Goal: Task Accomplishment & Management: Manage account settings

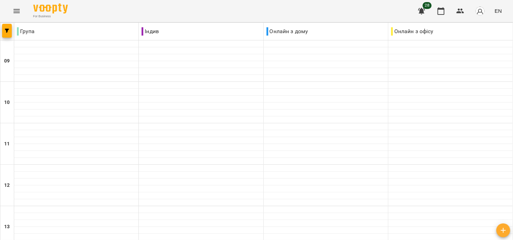
scroll to position [184, 0]
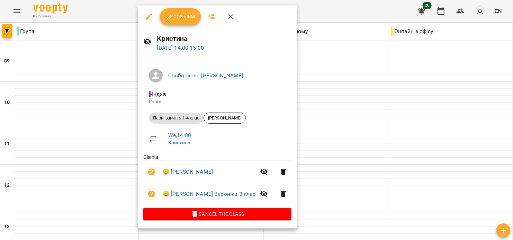
click at [296, 136] on div at bounding box center [256, 120] width 513 height 240
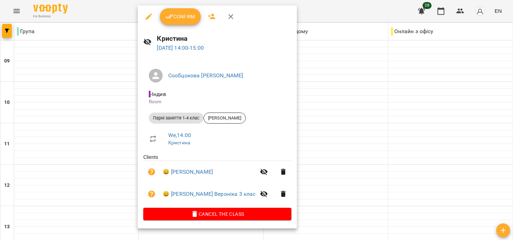
click at [180, 9] on button "Confirm" at bounding box center [180, 16] width 41 height 17
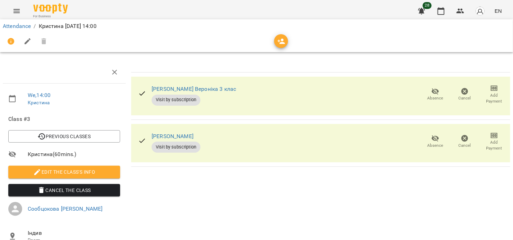
click at [272, 39] on div at bounding box center [256, 41] width 507 height 17
click at [278, 40] on icon "button" at bounding box center [281, 42] width 8 height 6
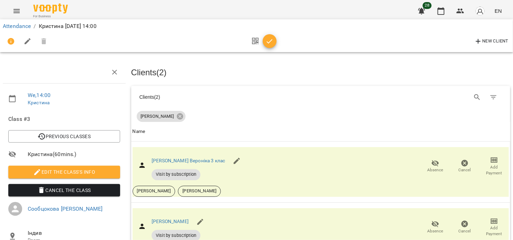
click at [269, 42] on icon "button" at bounding box center [270, 41] width 6 height 4
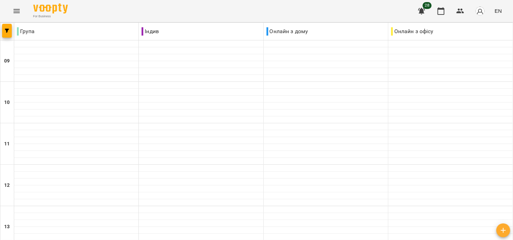
scroll to position [277, 0]
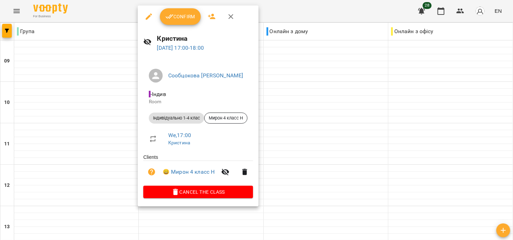
click at [188, 19] on span "Confirm" at bounding box center [180, 16] width 30 height 8
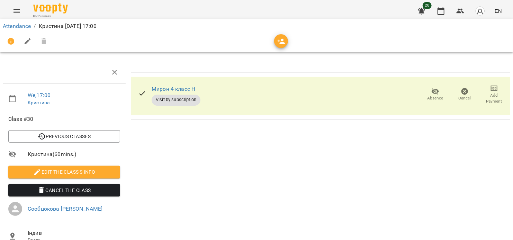
click at [278, 42] on icon "button" at bounding box center [281, 41] width 8 height 8
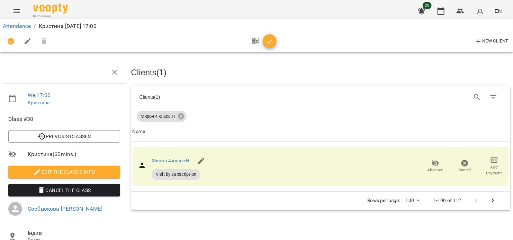
click at [272, 42] on icon "button" at bounding box center [269, 41] width 8 height 8
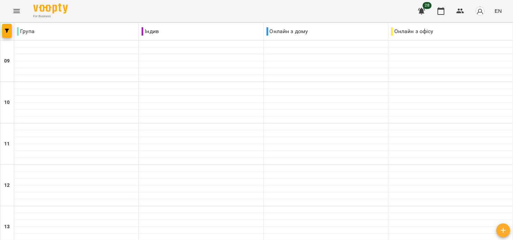
scroll to position [369, 0]
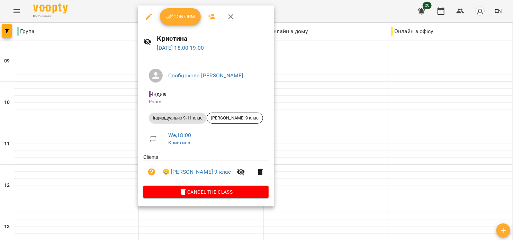
click at [189, 18] on span "Confirm" at bounding box center [180, 16] width 30 height 8
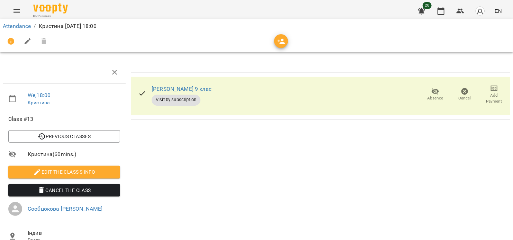
click at [276, 39] on span "button" at bounding box center [281, 41] width 14 height 8
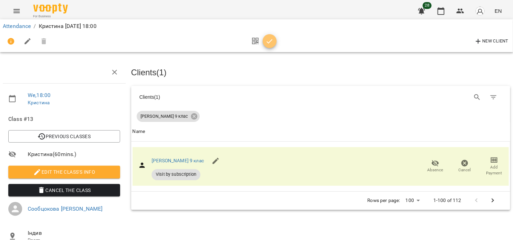
click at [274, 40] on span "button" at bounding box center [270, 41] width 14 height 8
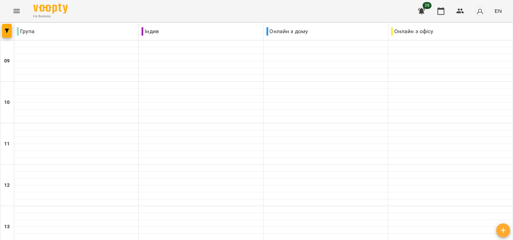
scroll to position [369, 0]
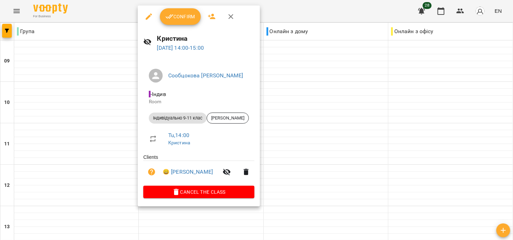
click at [182, 28] on div "Кристина [DATE] 14:00 - 15:00" at bounding box center [199, 43] width 122 height 30
click at [180, 24] on button "Confirm" at bounding box center [180, 16] width 41 height 17
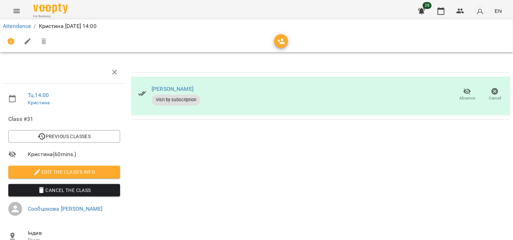
click at [274, 42] on div at bounding box center [256, 41] width 507 height 17
click at [276, 42] on span "button" at bounding box center [281, 41] width 14 height 8
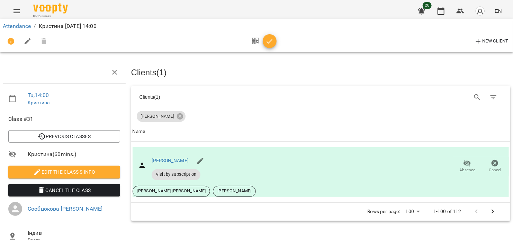
click at [272, 43] on icon "button" at bounding box center [269, 41] width 8 height 8
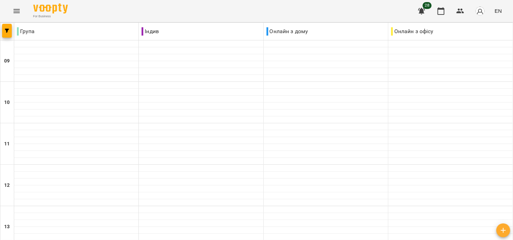
scroll to position [184, 0]
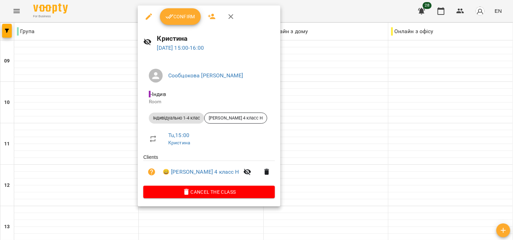
click at [183, 15] on span "Confirm" at bounding box center [180, 16] width 30 height 8
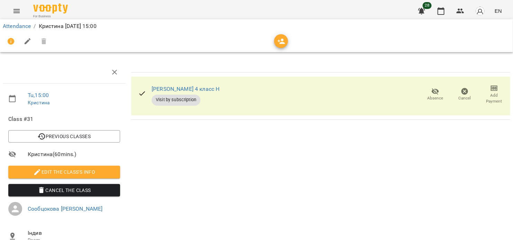
click at [431, 97] on span "Absence" at bounding box center [435, 98] width 16 height 6
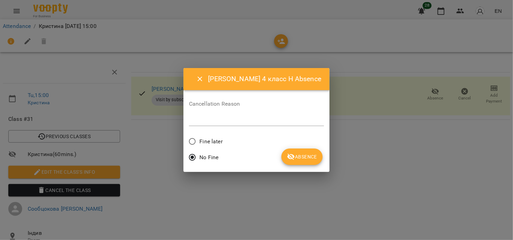
click at [298, 160] on span "Absence" at bounding box center [302, 157] width 30 height 8
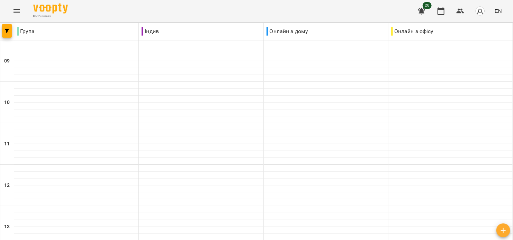
scroll to position [184, 0]
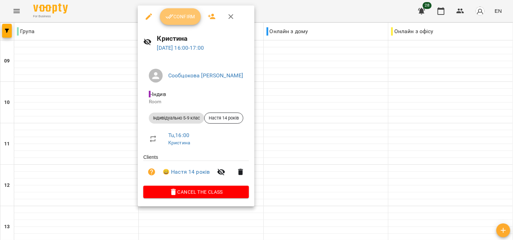
click at [184, 20] on span "Confirm" at bounding box center [180, 16] width 30 height 8
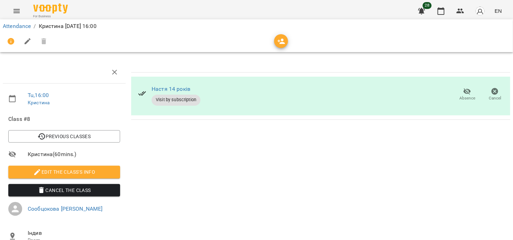
click at [279, 40] on icon "button" at bounding box center [281, 41] width 8 height 8
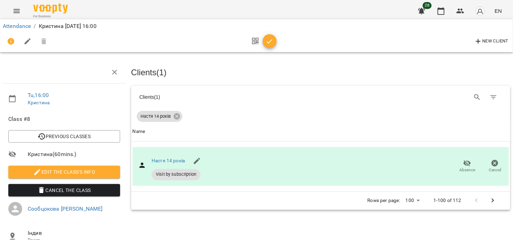
click at [272, 42] on span "button" at bounding box center [270, 41] width 14 height 8
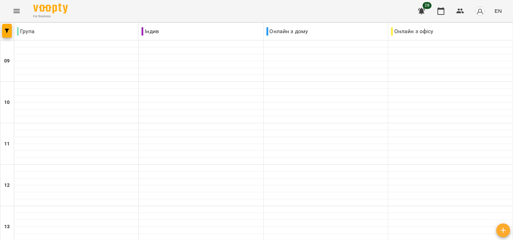
scroll to position [369, 0]
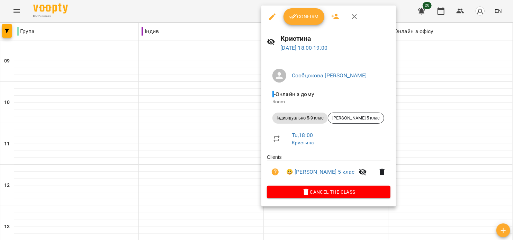
click at [310, 16] on span "Confirm" at bounding box center [304, 16] width 30 height 8
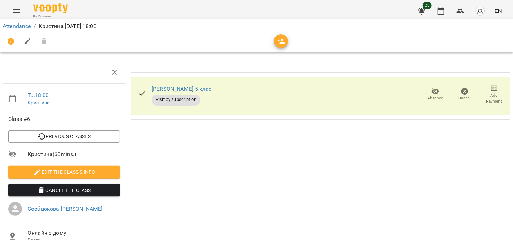
click at [433, 94] on icon "button" at bounding box center [435, 92] width 8 height 8
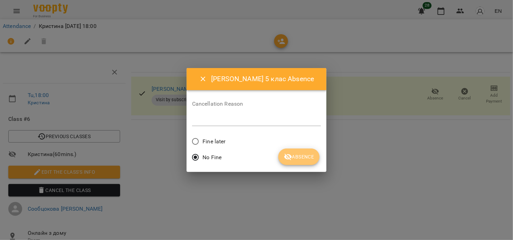
click at [309, 155] on span "Absence" at bounding box center [299, 157] width 30 height 8
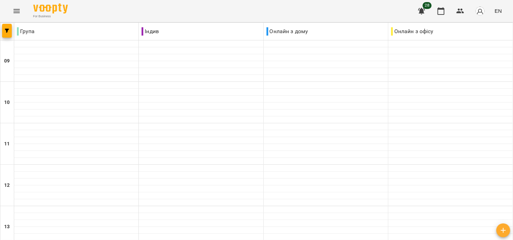
scroll to position [369, 0]
